Goal: Task Accomplishment & Management: Use online tool/utility

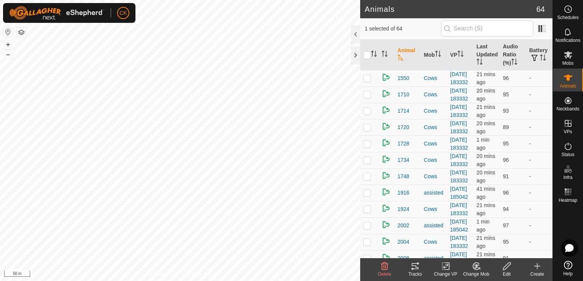
click at [413, 268] on icon at bounding box center [414, 266] width 9 height 9
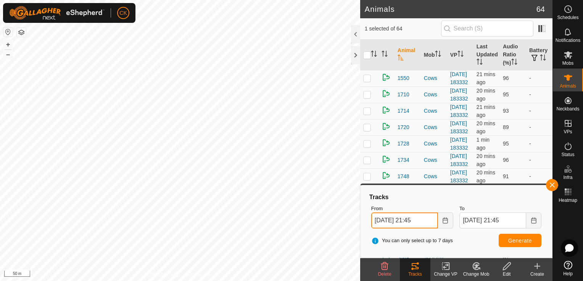
click at [432, 223] on input "[DATE] 21:45" at bounding box center [404, 221] width 67 height 16
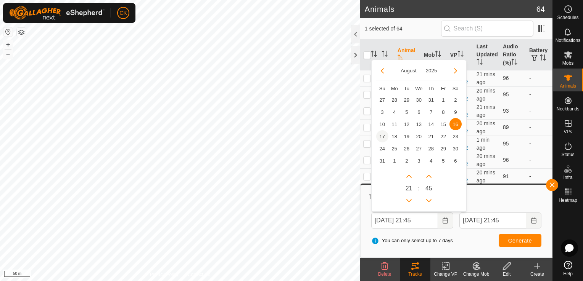
click at [383, 134] on span "17" at bounding box center [382, 136] width 12 height 12
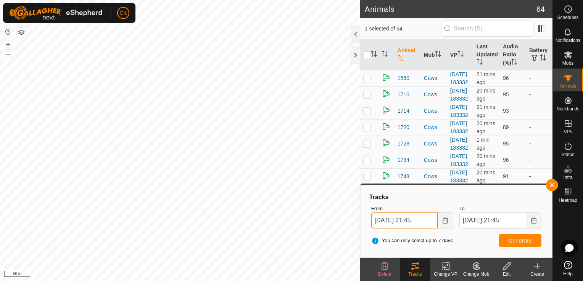
click at [427, 221] on input "17 Aug, 2025 21:45" at bounding box center [404, 221] width 67 height 16
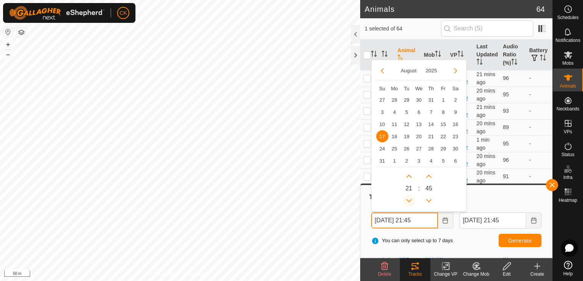
click at [410, 198] on button "Previous Hour" at bounding box center [409, 201] width 12 height 12
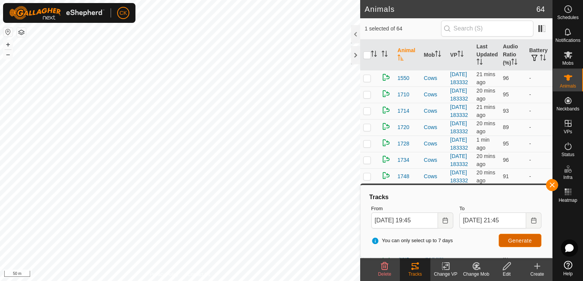
click at [522, 238] on span "Generate" at bounding box center [520, 241] width 24 height 6
click at [435, 223] on input "17 Aug, 2025 19:45" at bounding box center [404, 221] width 67 height 16
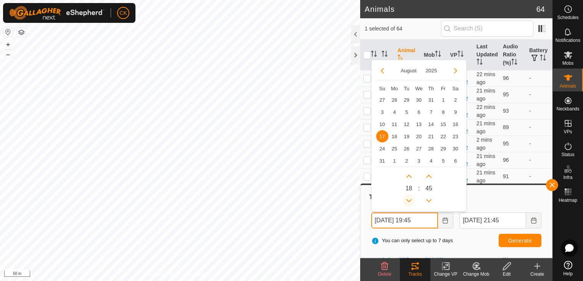
click at [410, 199] on button "Previous Hour" at bounding box center [409, 201] width 12 height 12
type input "17 Aug, 2025 17:45"
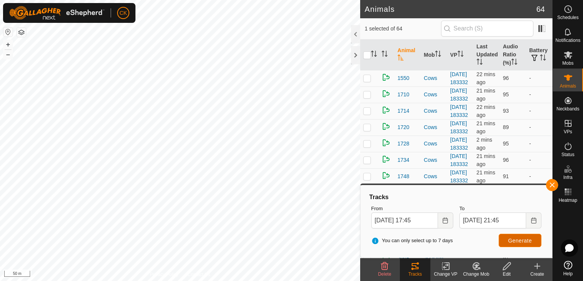
click at [508, 241] on button "Generate" at bounding box center [519, 240] width 43 height 13
click at [551, 186] on button "button" at bounding box center [552, 185] width 12 height 12
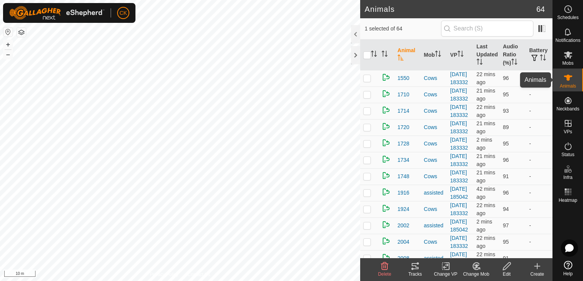
click at [569, 77] on icon at bounding box center [568, 78] width 8 height 6
click at [565, 31] on icon at bounding box center [567, 31] width 6 height 7
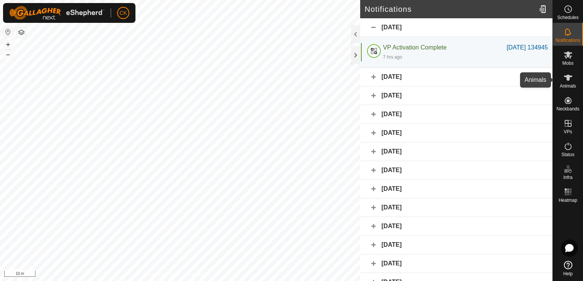
click at [566, 76] on icon at bounding box center [568, 78] width 8 height 6
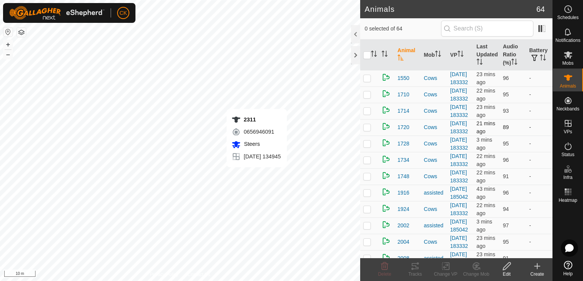
checkbox input "true"
click at [413, 266] on icon at bounding box center [414, 266] width 9 height 9
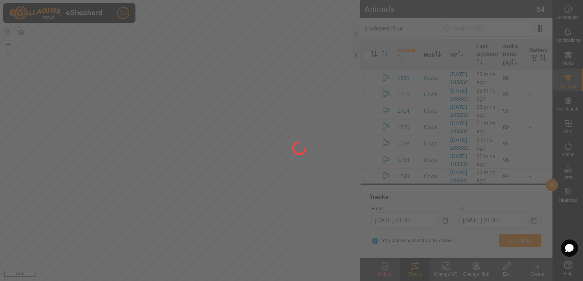
click at [431, 222] on div at bounding box center [291, 140] width 583 height 281
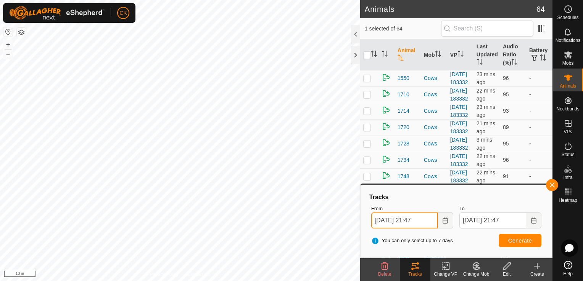
click at [432, 221] on input "16 Aug, 2025 21:47" at bounding box center [404, 221] width 67 height 16
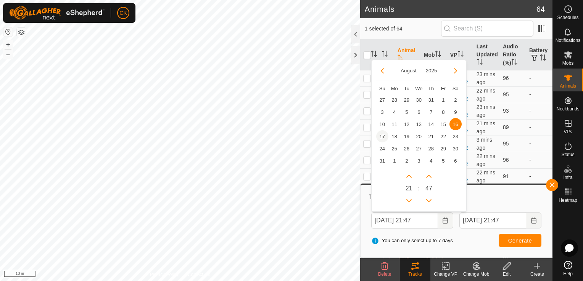
click at [379, 136] on span "17" at bounding box center [382, 136] width 12 height 12
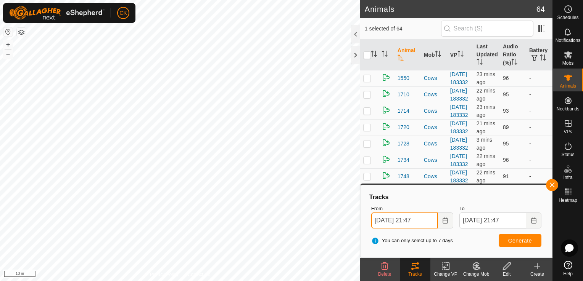
click at [427, 222] on input "17 Aug, 2025 21:47" at bounding box center [404, 221] width 67 height 16
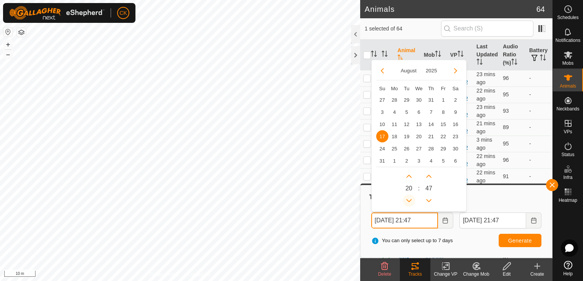
click at [408, 199] on button "Previous Hour" at bounding box center [409, 201] width 12 height 12
click at [408, 200] on span "Previous Hour" at bounding box center [408, 200] width 0 height 0
click at [408, 199] on button "Previous Hour" at bounding box center [409, 201] width 12 height 12
type input "17 Aug, 2025 17:47"
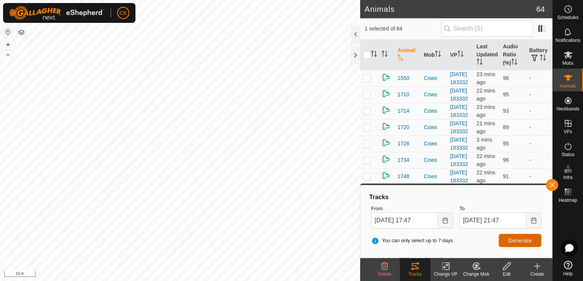
click at [529, 239] on span "Generate" at bounding box center [520, 241] width 24 height 6
click at [548, 186] on button "button" at bounding box center [552, 185] width 12 height 12
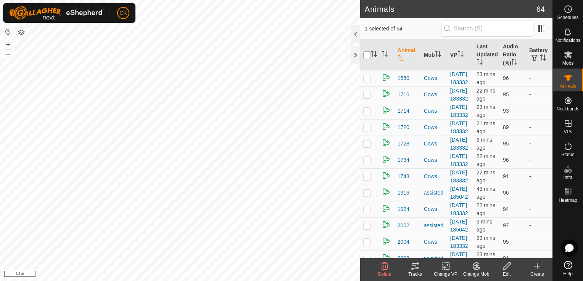
click at [369, 56] on input "checkbox" at bounding box center [367, 55] width 8 height 8
checkbox input "true"
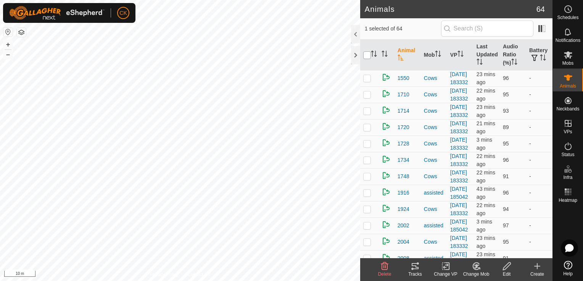
checkbox input "true"
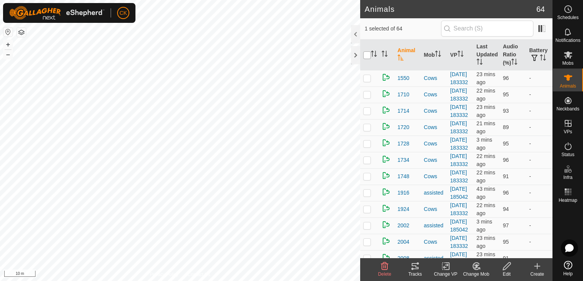
checkbox input "true"
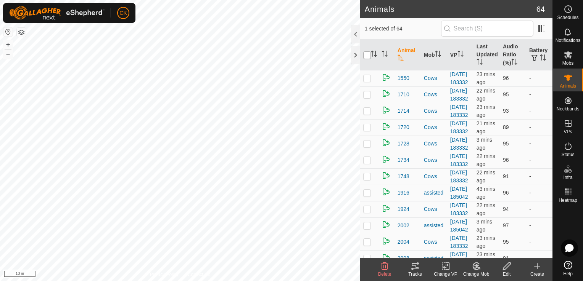
checkbox input "true"
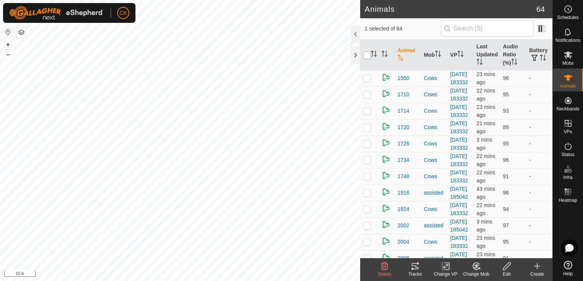
checkbox input "true"
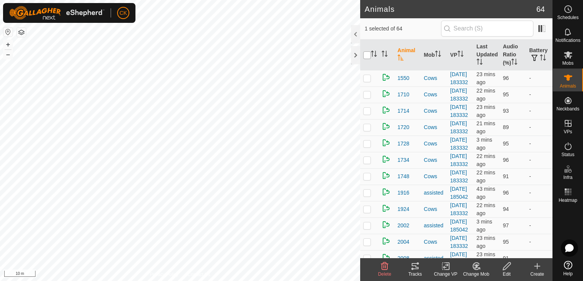
checkbox input "true"
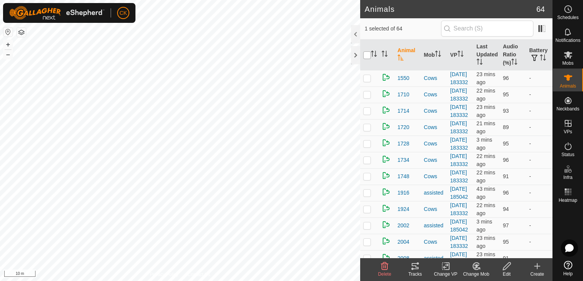
checkbox input "true"
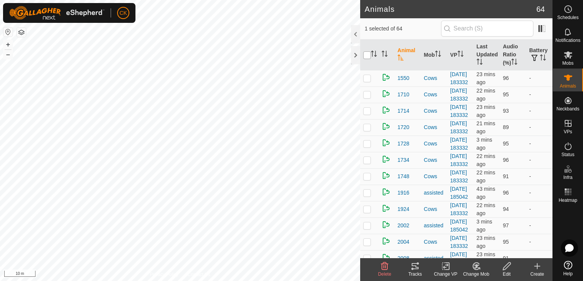
checkbox input "true"
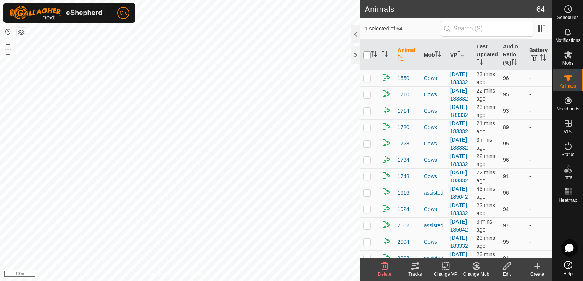
checkbox input "true"
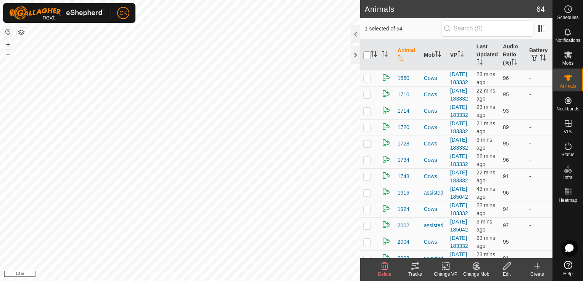
checkbox input "true"
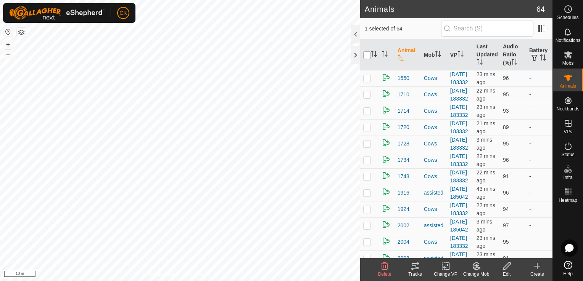
checkbox input "true"
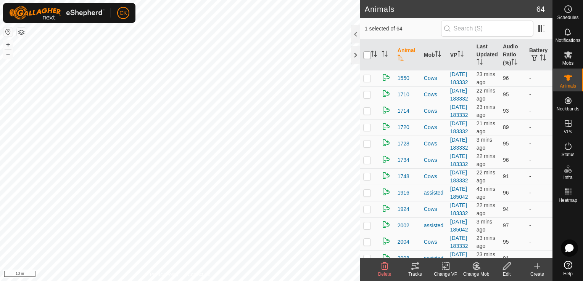
checkbox input "true"
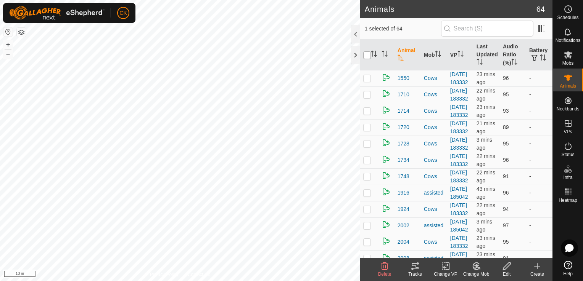
checkbox input "true"
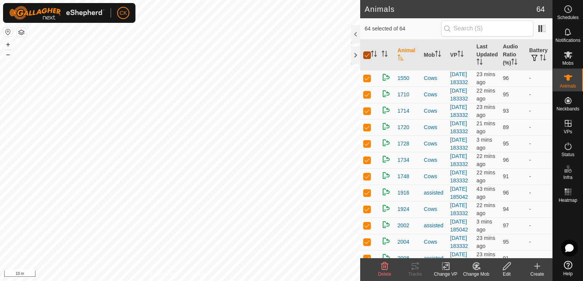
click at [369, 56] on input "checkbox" at bounding box center [367, 55] width 8 height 8
checkbox input "false"
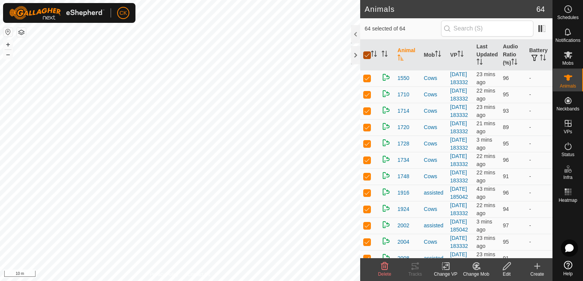
checkbox input "false"
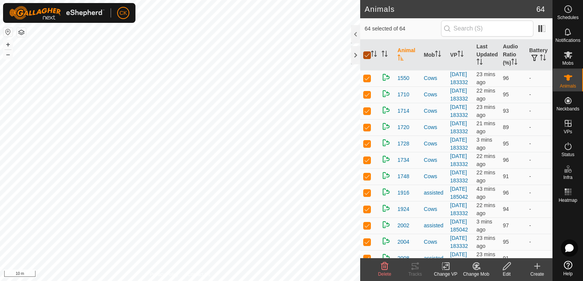
checkbox input "false"
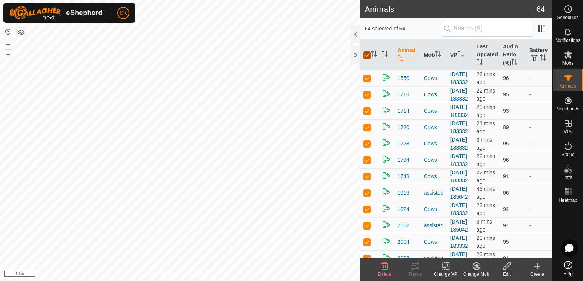
checkbox input "false"
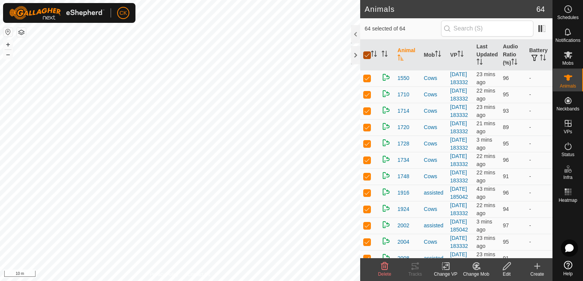
checkbox input "false"
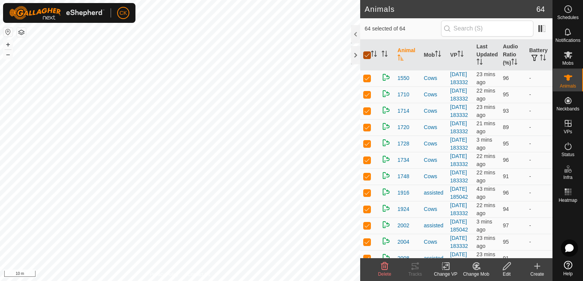
checkbox input "false"
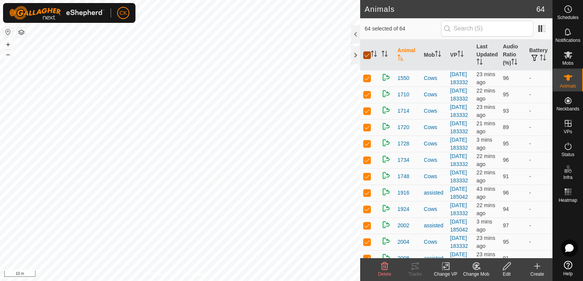
checkbox input "false"
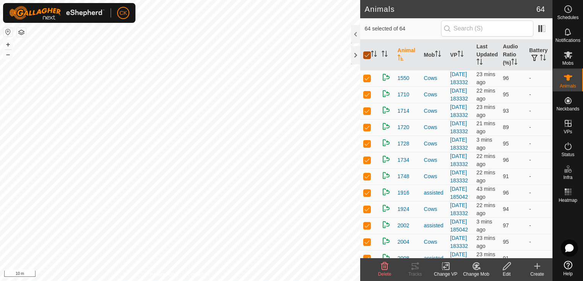
checkbox input "false"
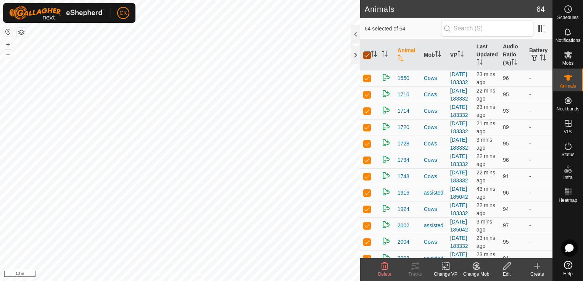
checkbox input "false"
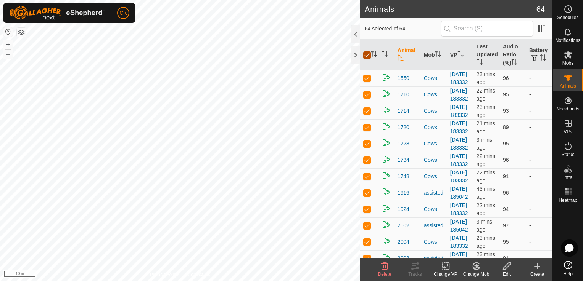
checkbox input "false"
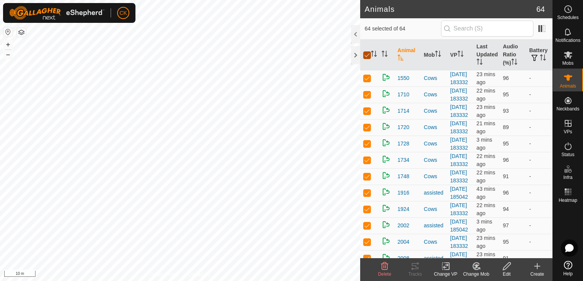
checkbox input "false"
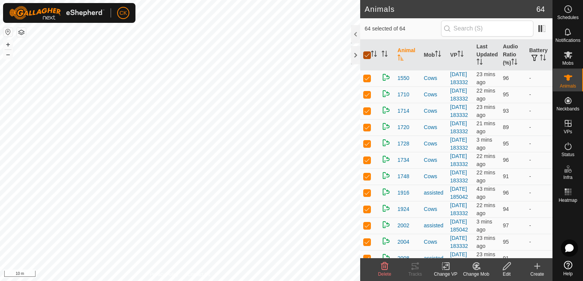
checkbox input "false"
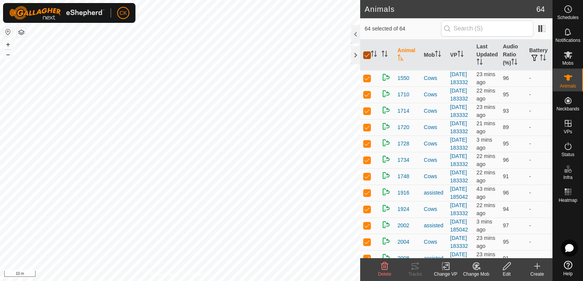
checkbox input "false"
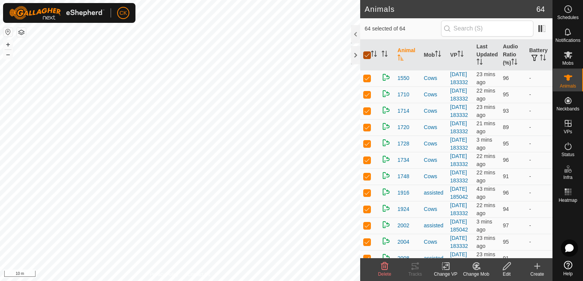
checkbox input "false"
